Goal: Information Seeking & Learning: Learn about a topic

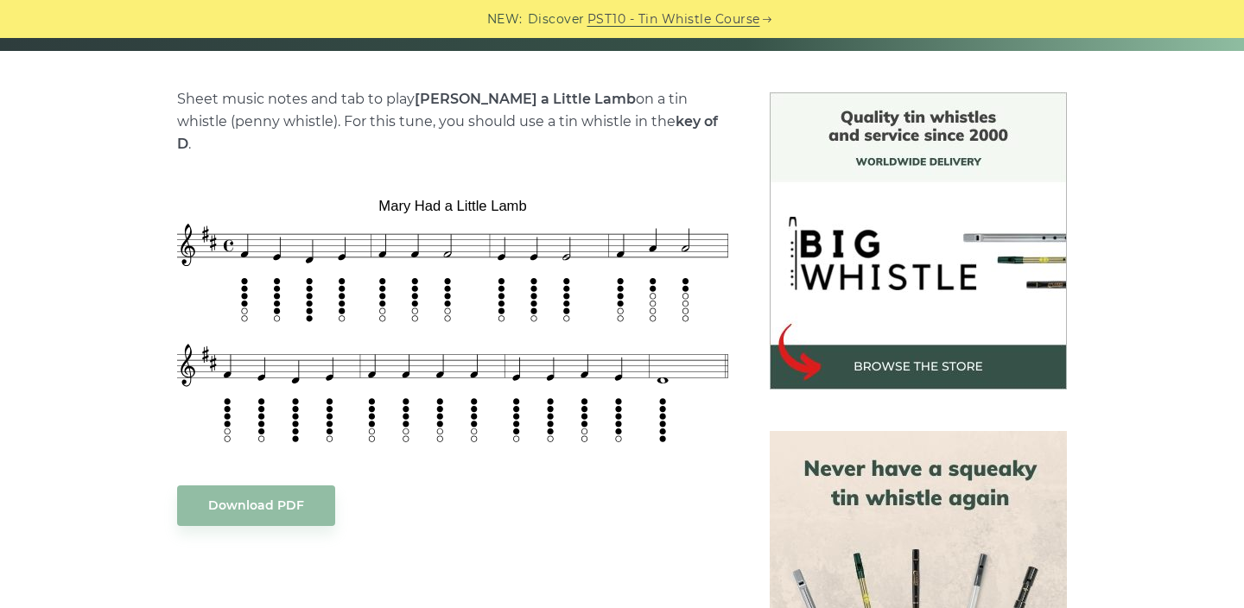
scroll to position [407, 0]
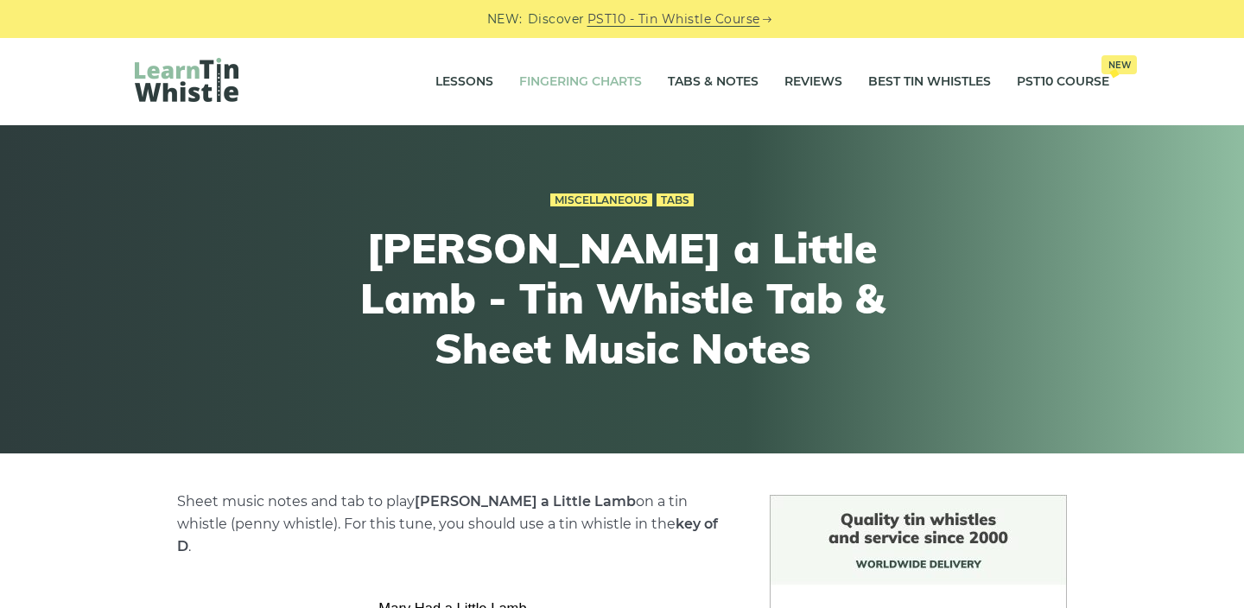
click at [560, 79] on link "Fingering Charts" at bounding box center [580, 81] width 123 height 43
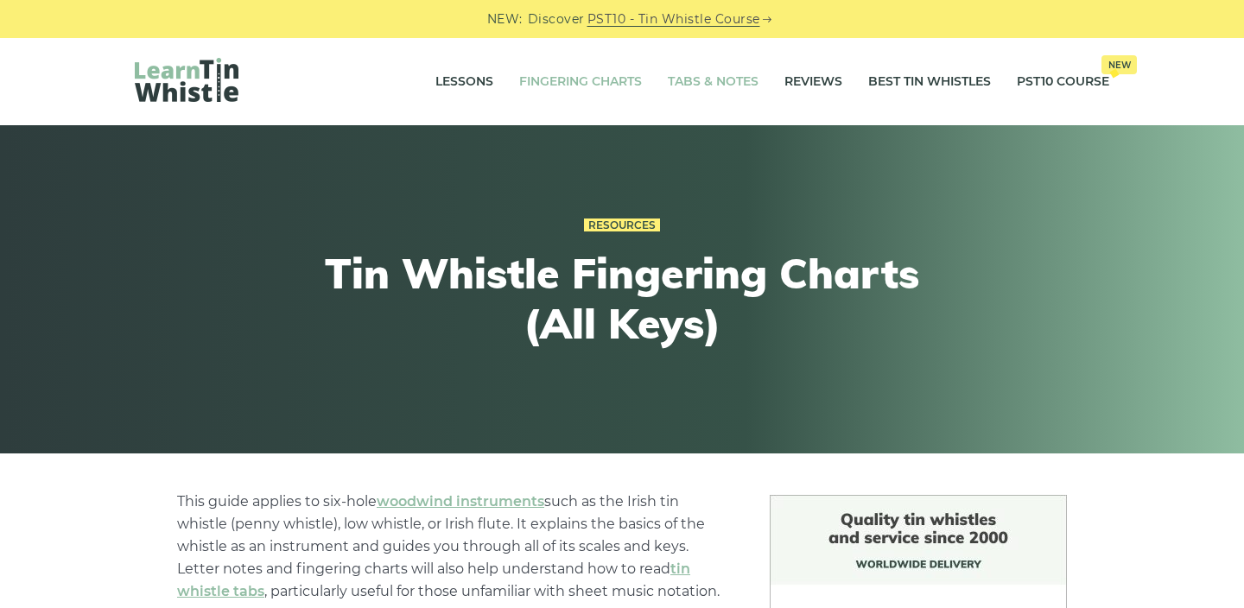
click at [711, 77] on link "Tabs & Notes" at bounding box center [713, 81] width 91 height 43
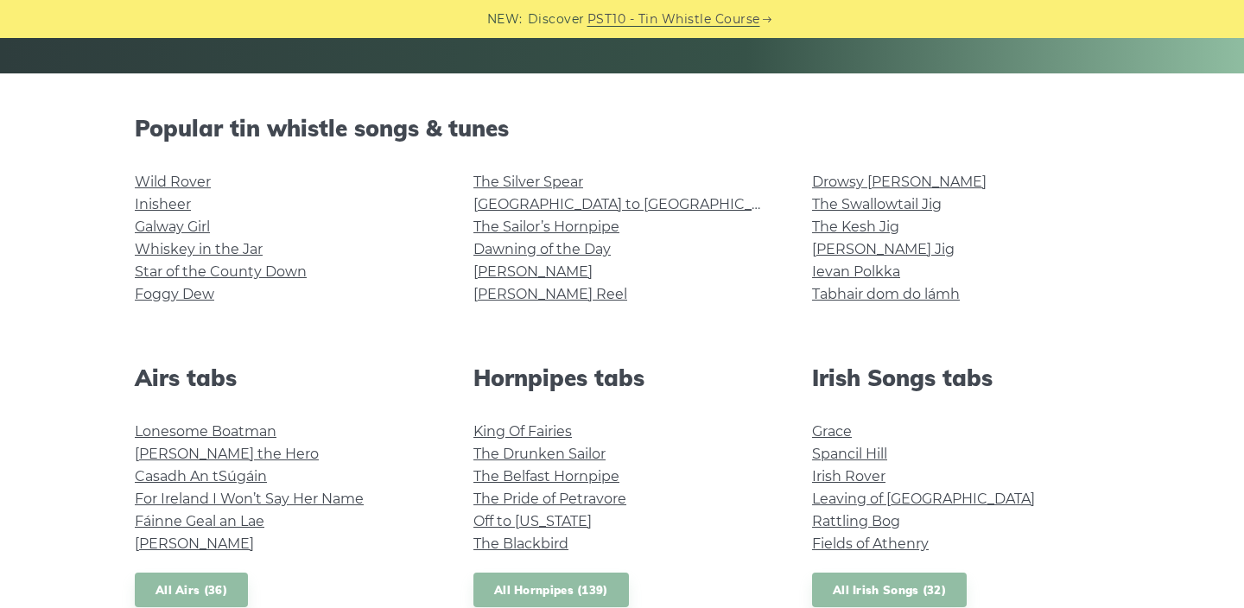
scroll to position [326, 0]
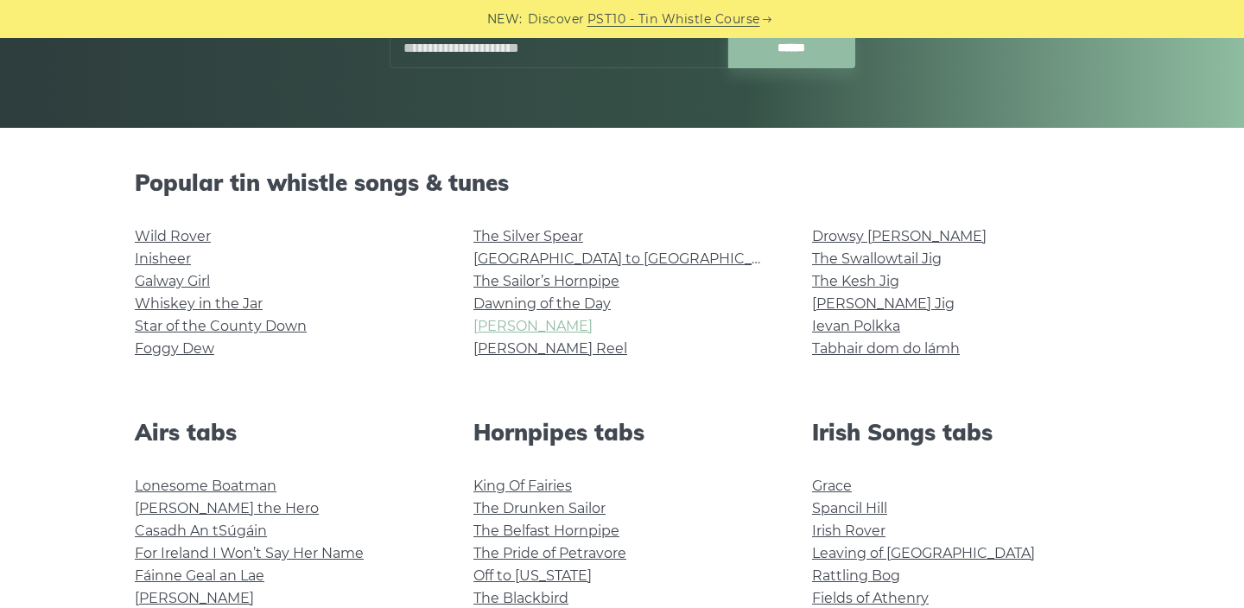
click at [498, 320] on link "Tam Lin" at bounding box center [532, 326] width 119 height 16
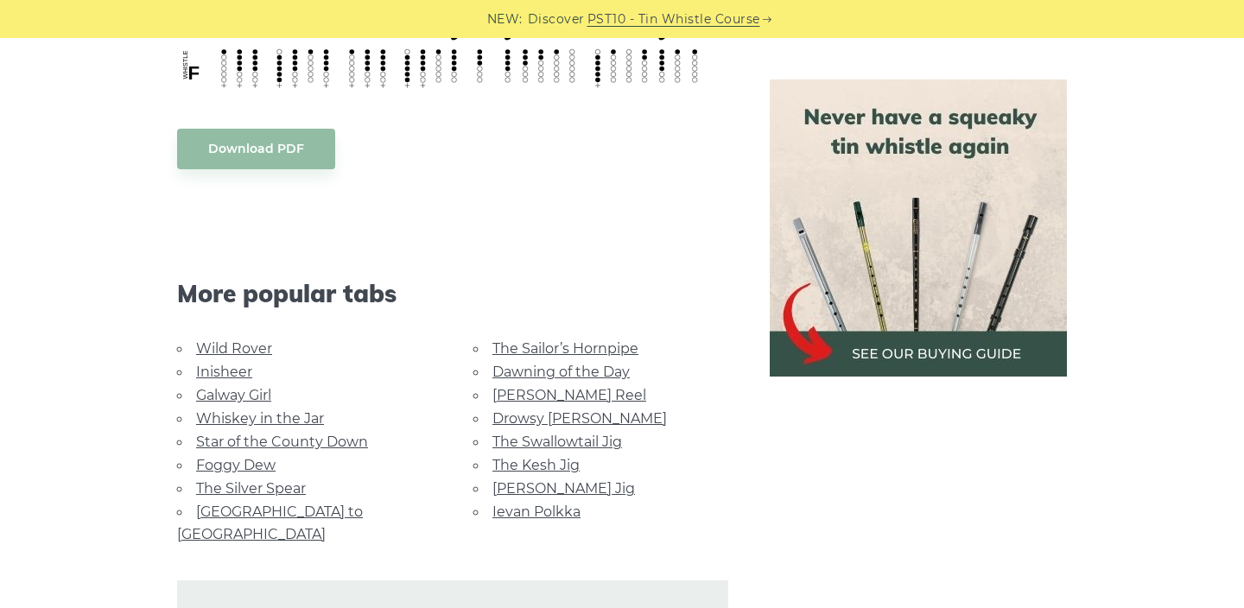
scroll to position [976, 0]
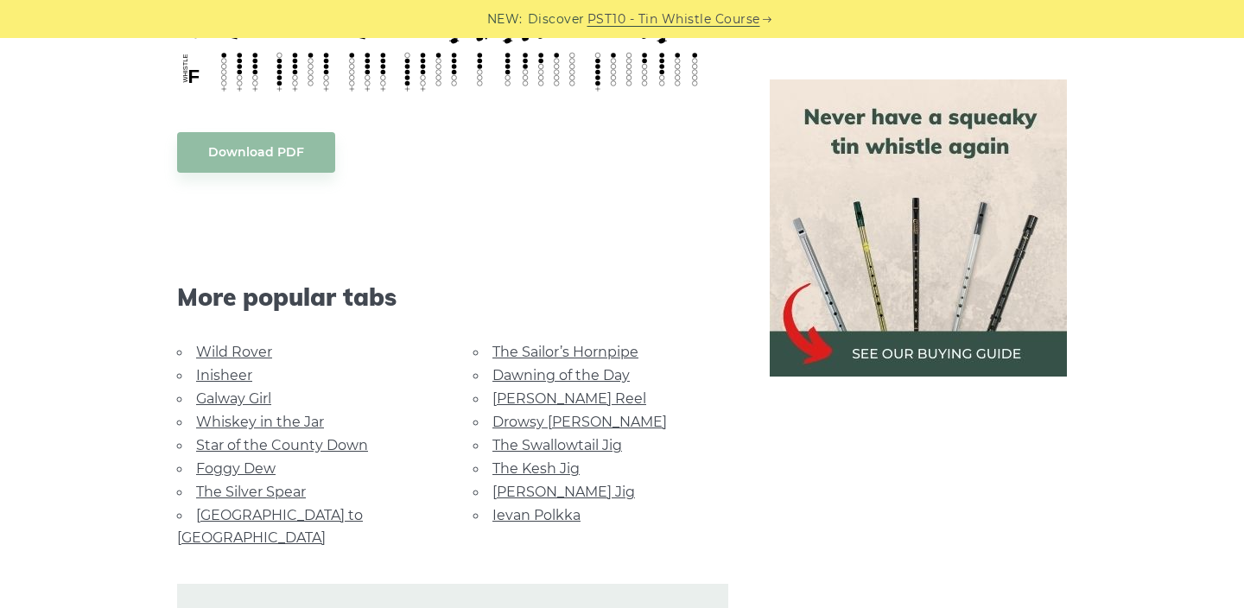
click at [592, 442] on link "The Swallowtail Jig" at bounding box center [557, 445] width 130 height 16
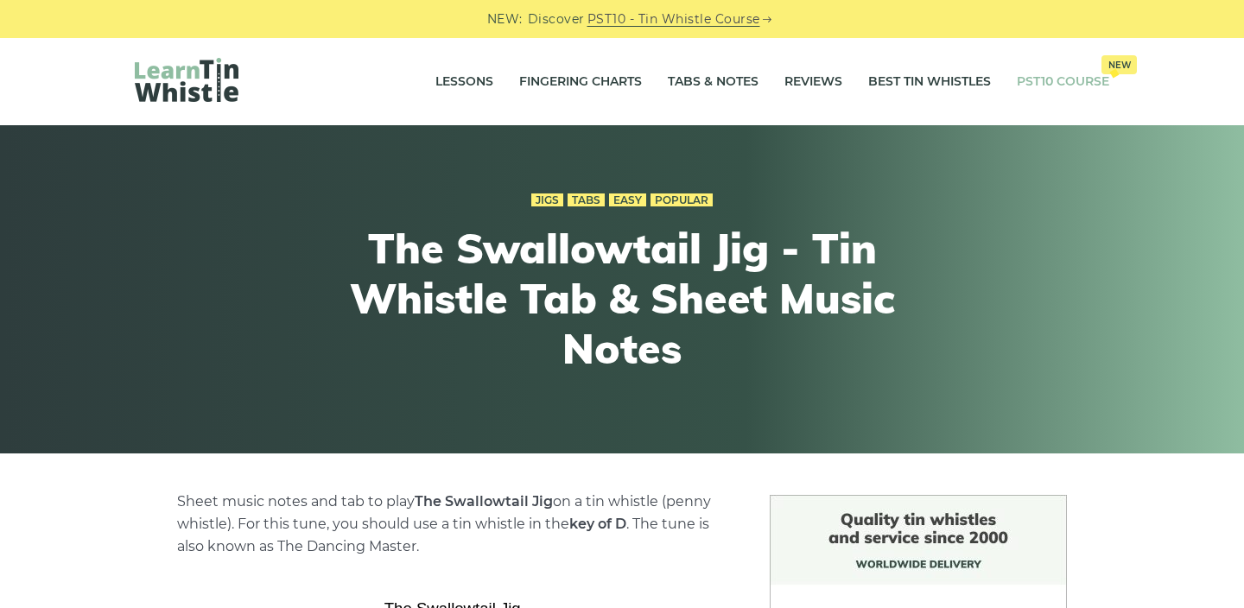
click at [1056, 80] on link "PST10 Course New" at bounding box center [1062, 81] width 92 height 43
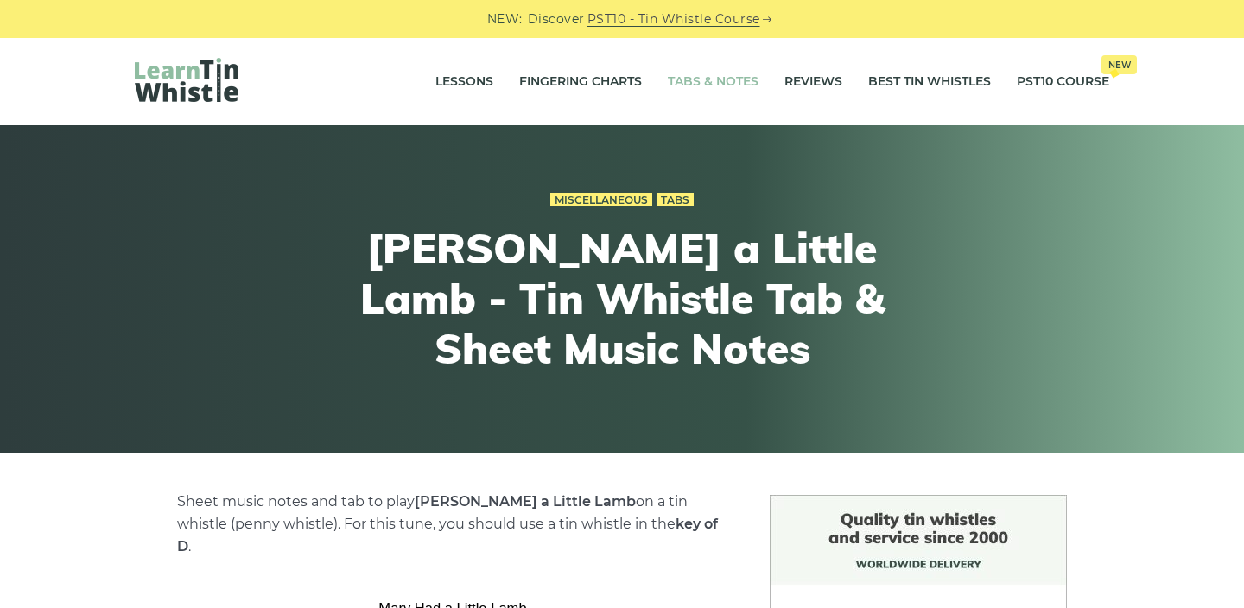
click at [722, 79] on link "Tabs & Notes" at bounding box center [713, 81] width 91 height 43
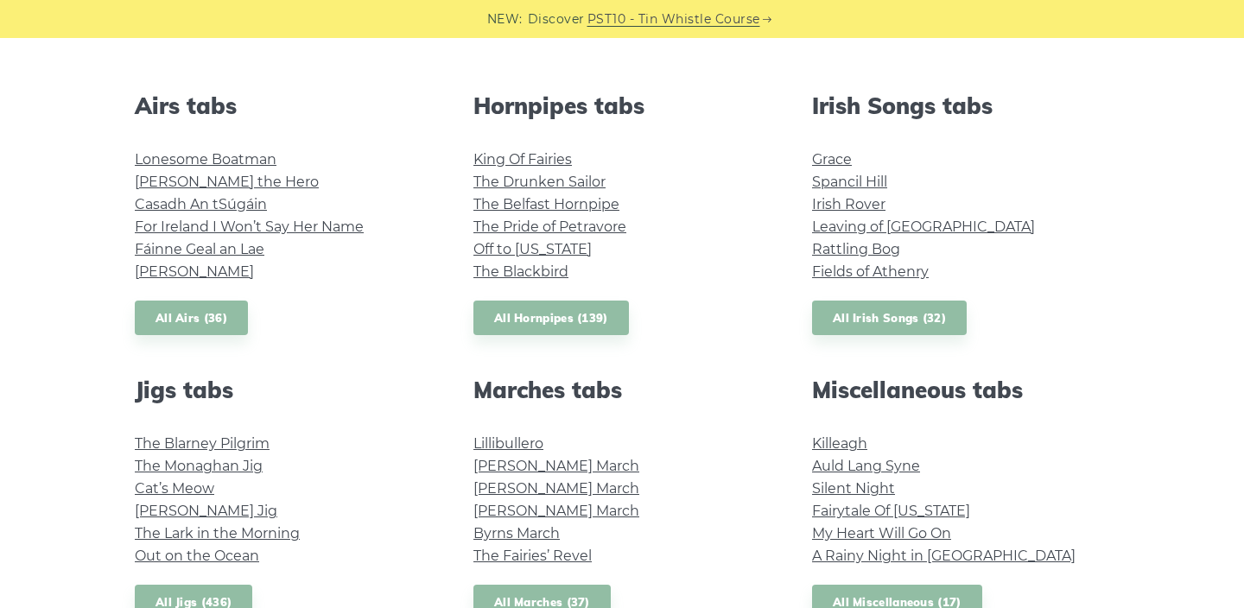
scroll to position [717, 0]
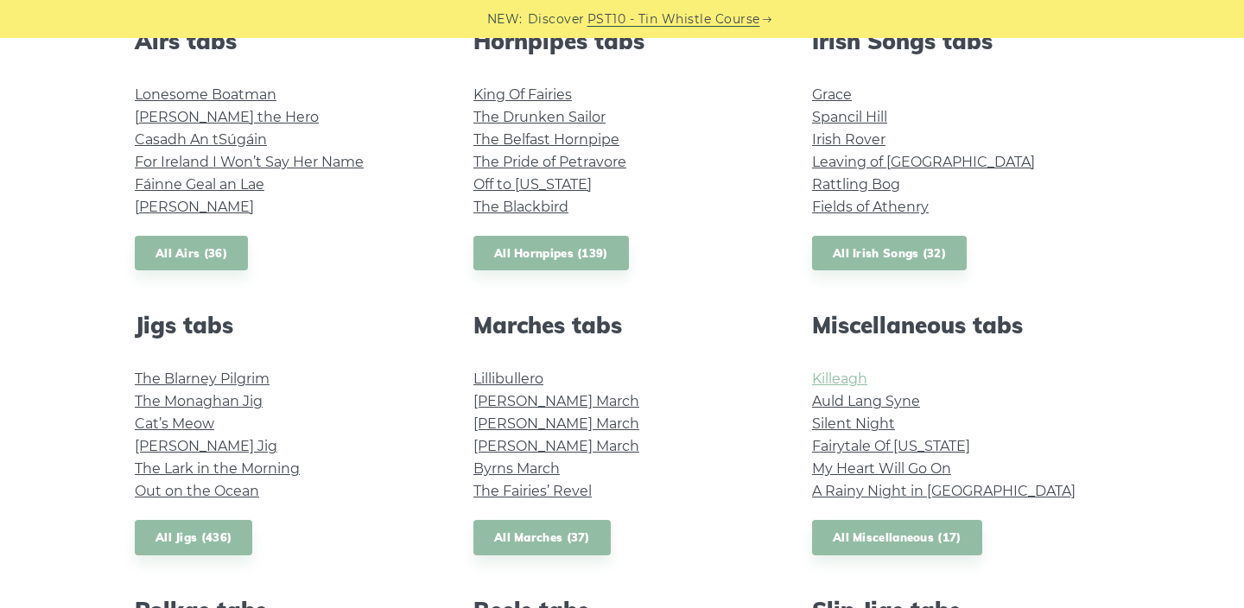
click at [838, 374] on link "Killeagh" at bounding box center [839, 378] width 55 height 16
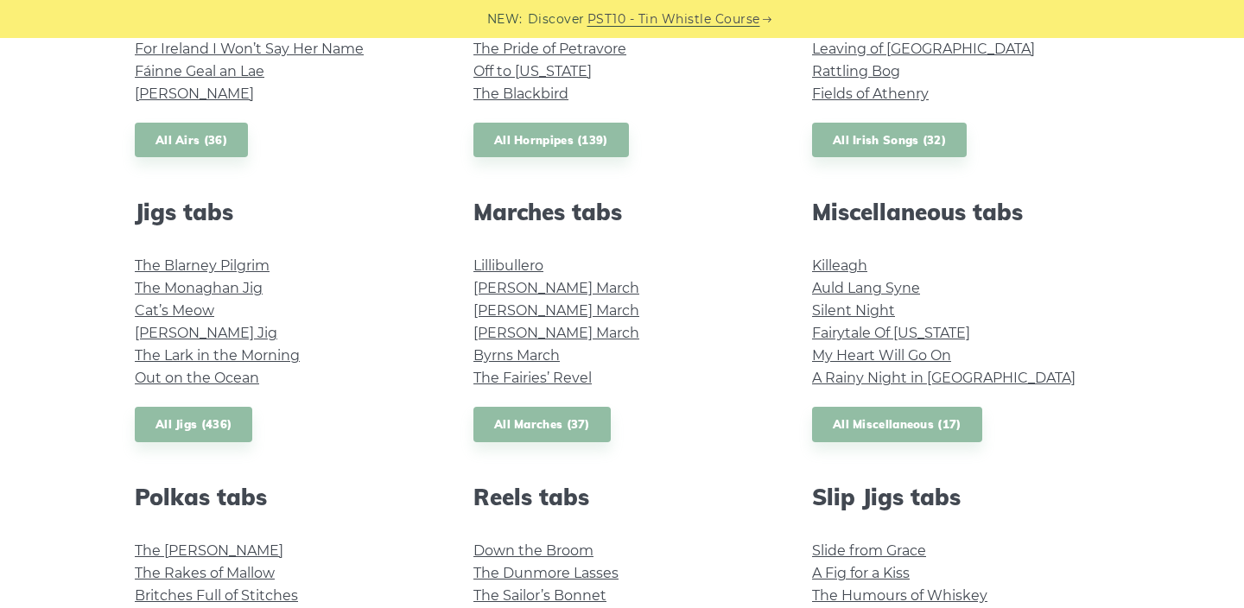
scroll to position [751, 0]
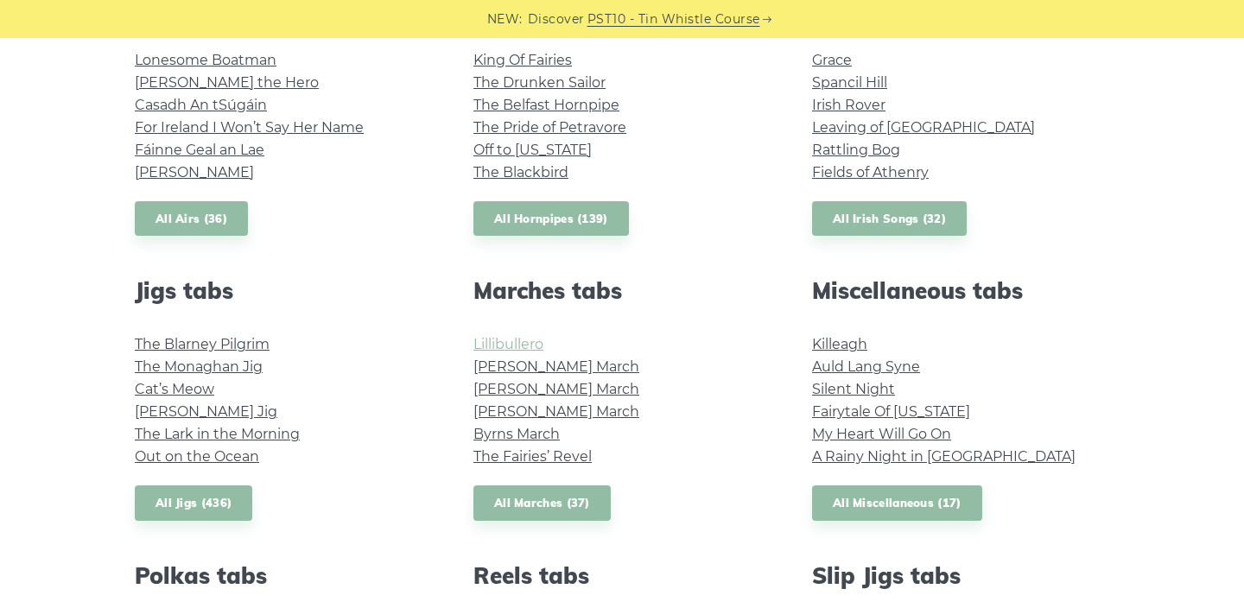
click at [513, 342] on link "Lillibullero" at bounding box center [508, 344] width 70 height 16
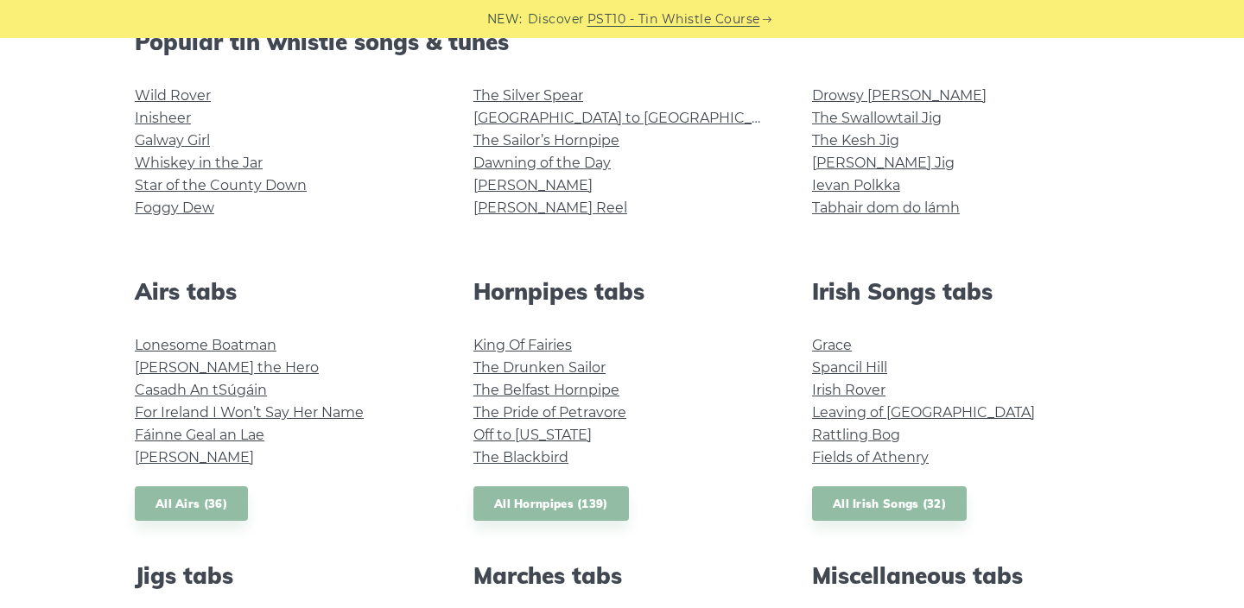
scroll to position [397, 0]
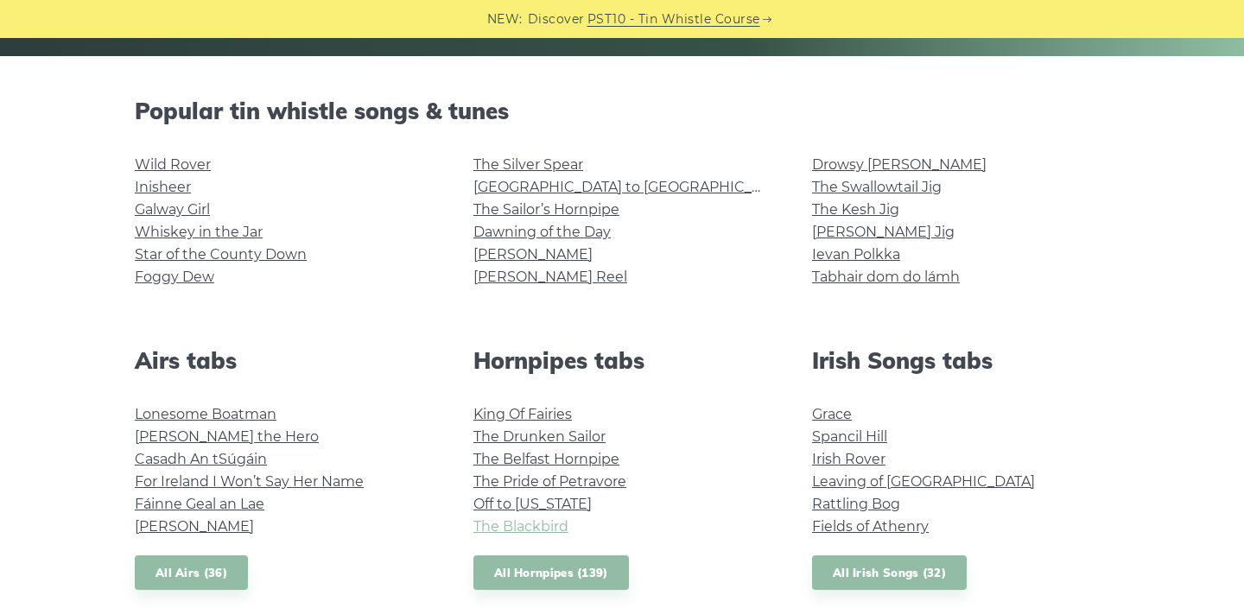
click at [535, 524] on link "The Blackbird" at bounding box center [520, 526] width 95 height 16
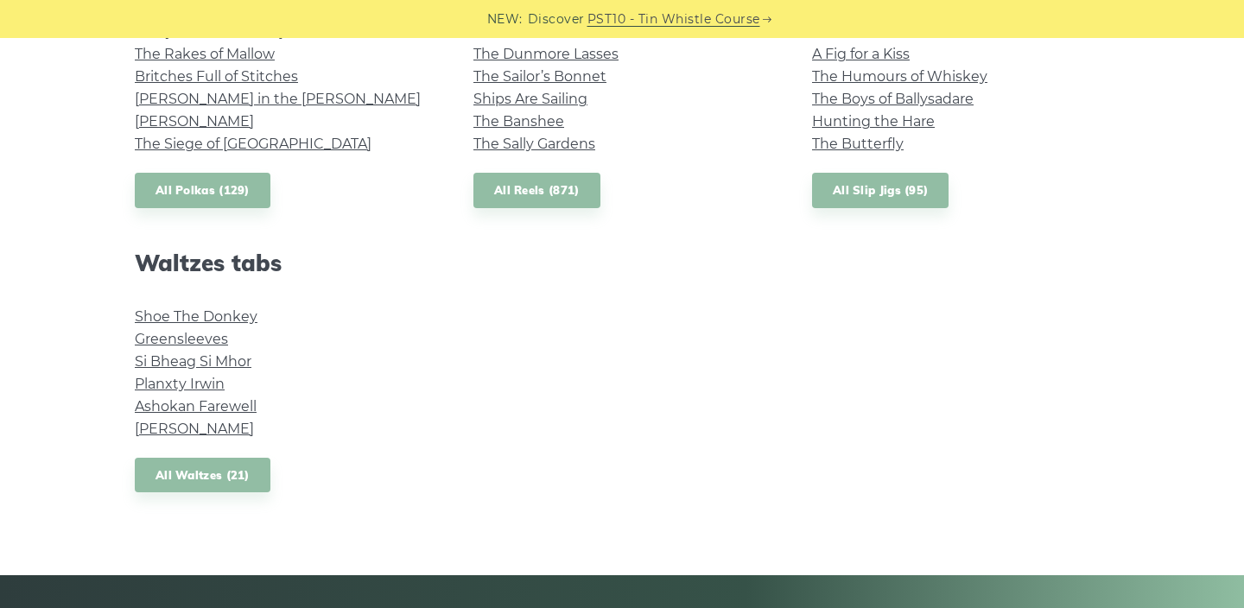
scroll to position [1350, 0]
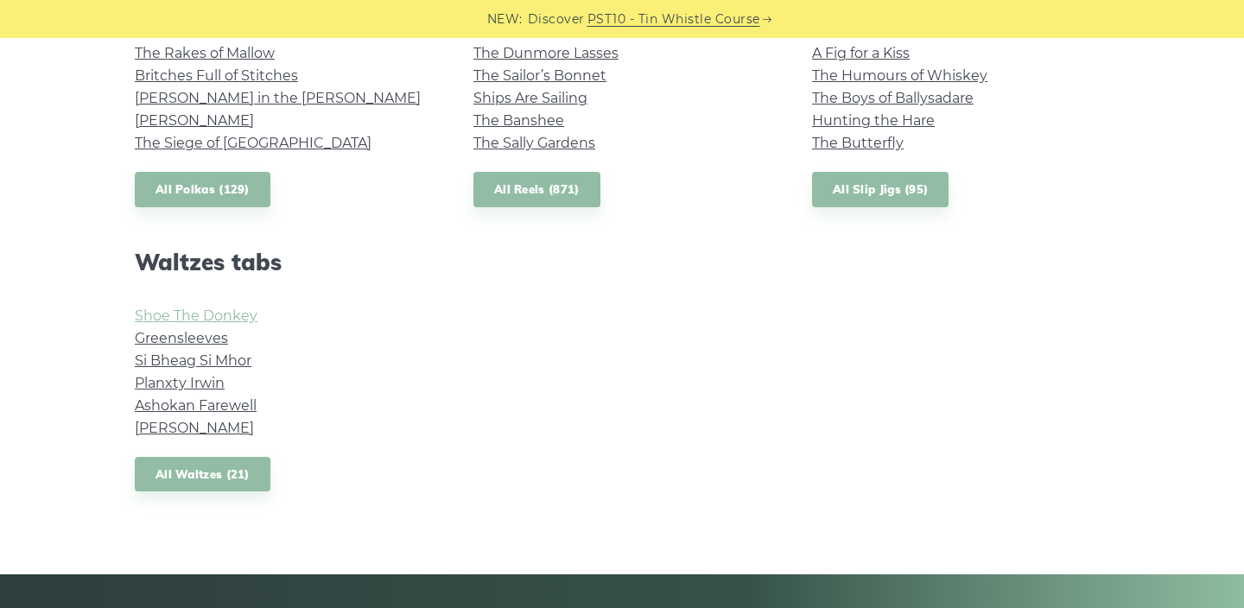
click at [237, 311] on link "Shoe The Donkey" at bounding box center [196, 315] width 123 height 16
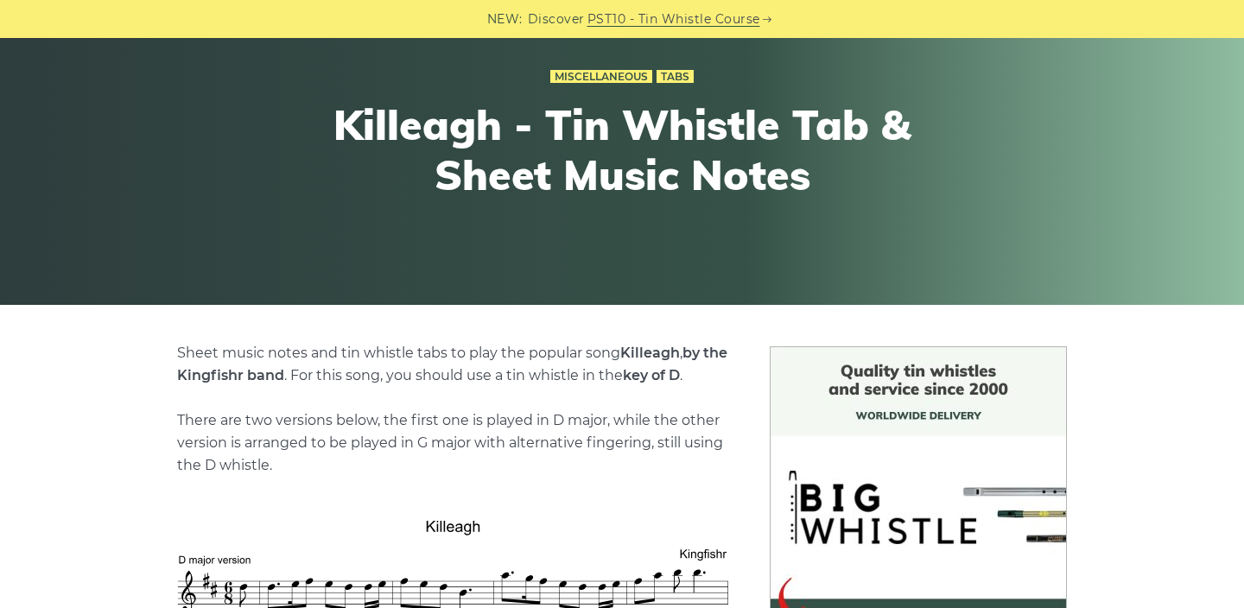
scroll to position [205, 0]
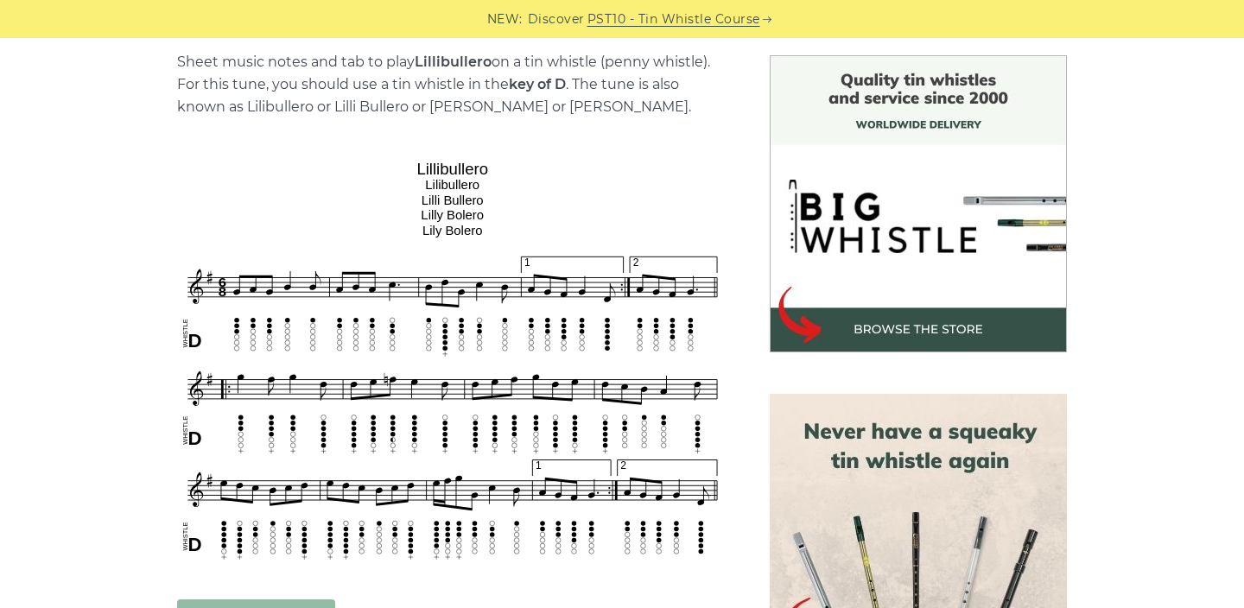
scroll to position [216, 0]
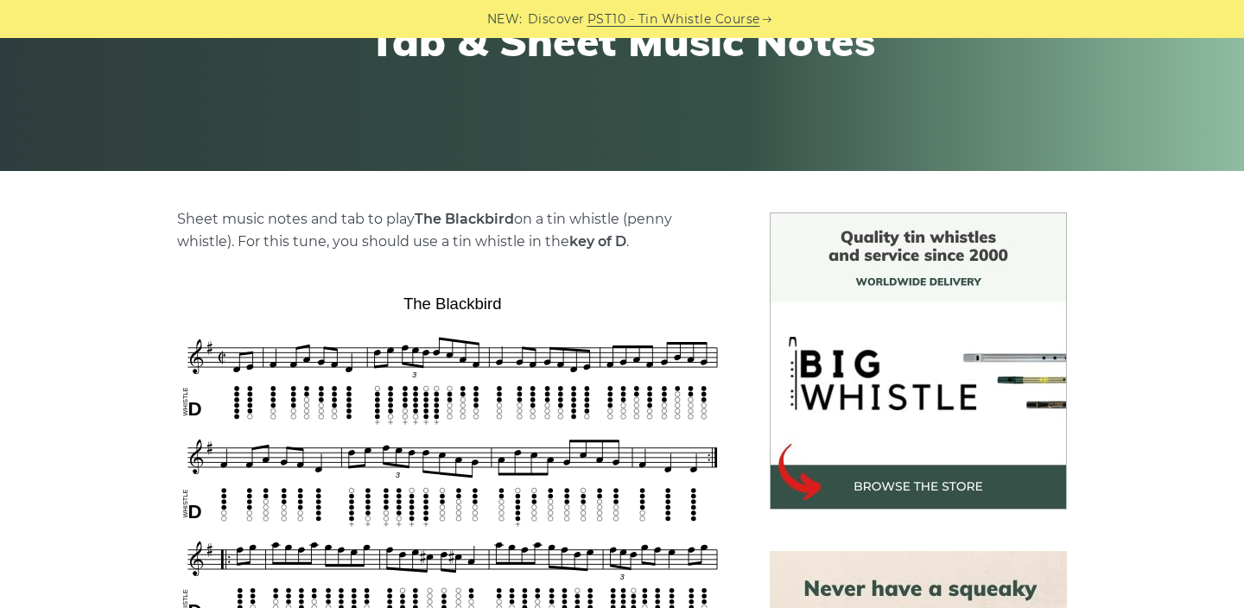
scroll to position [389, 0]
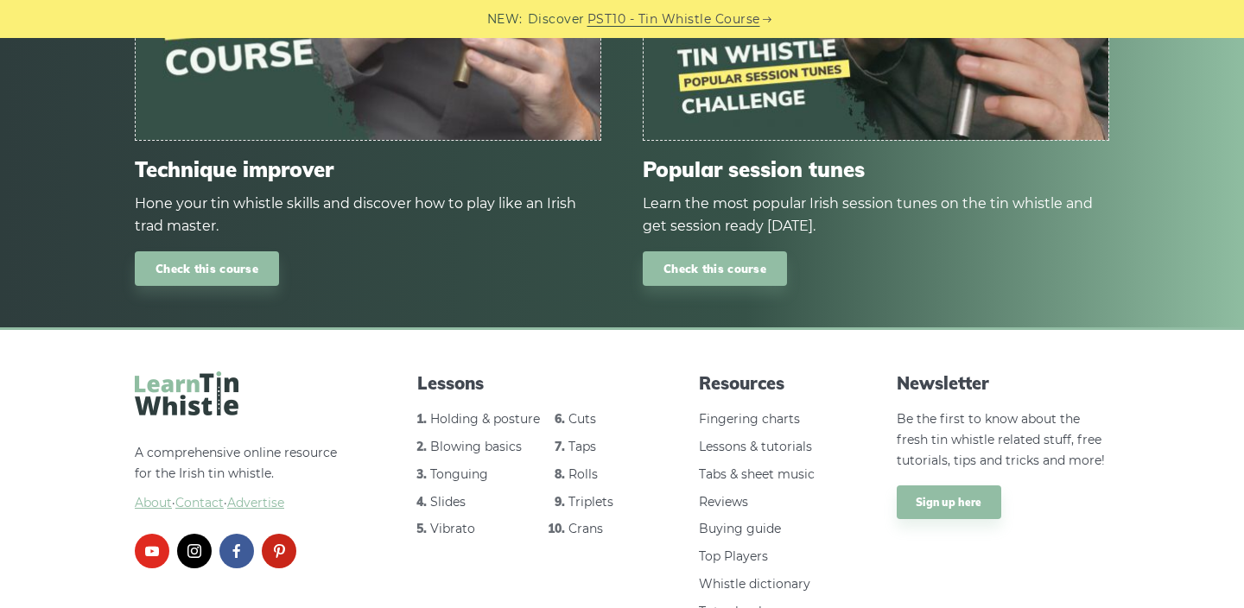
scroll to position [2744, 0]
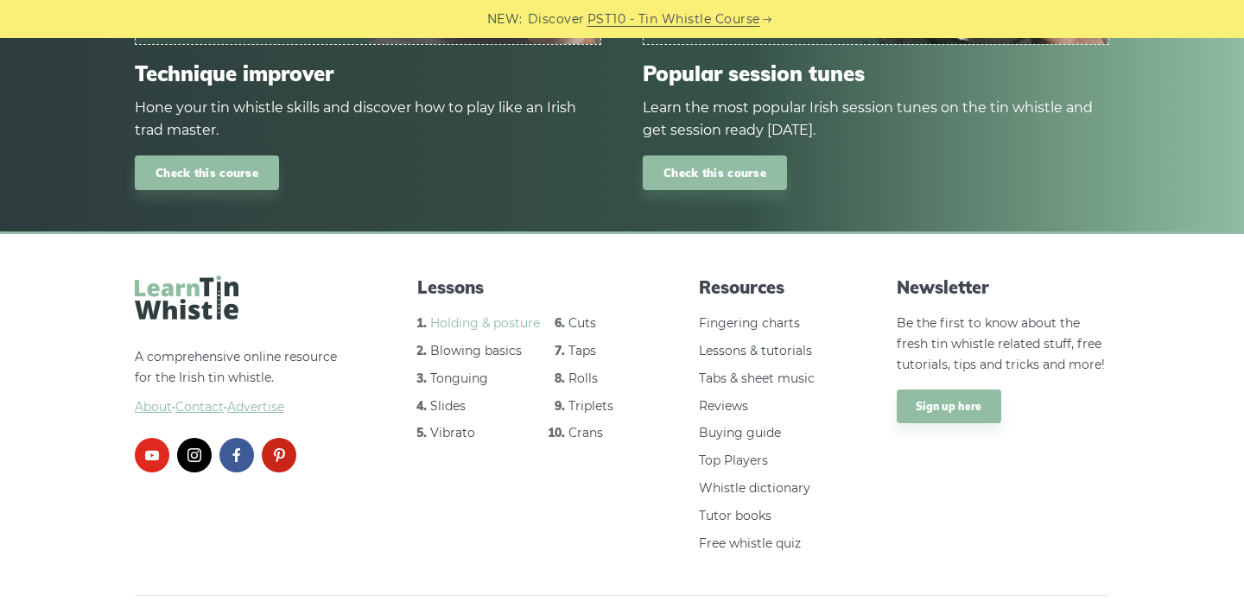
click at [459, 315] on link "Holding & posture" at bounding box center [485, 323] width 110 height 16
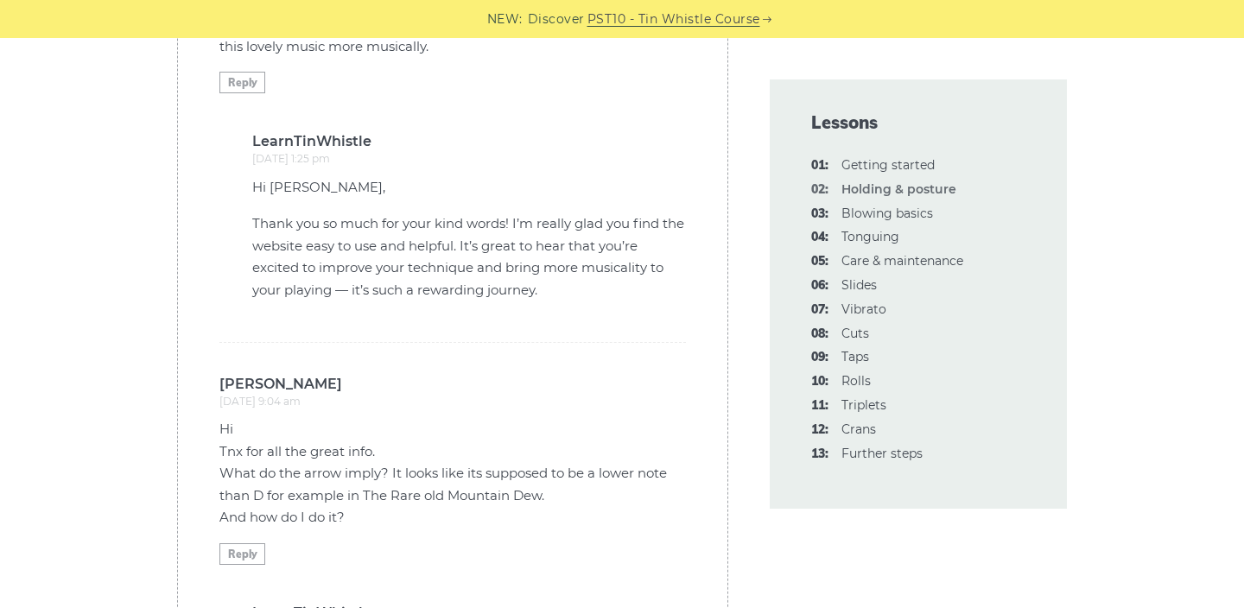
scroll to position [4834, 0]
